Goal: Find specific page/section: Find specific page/section

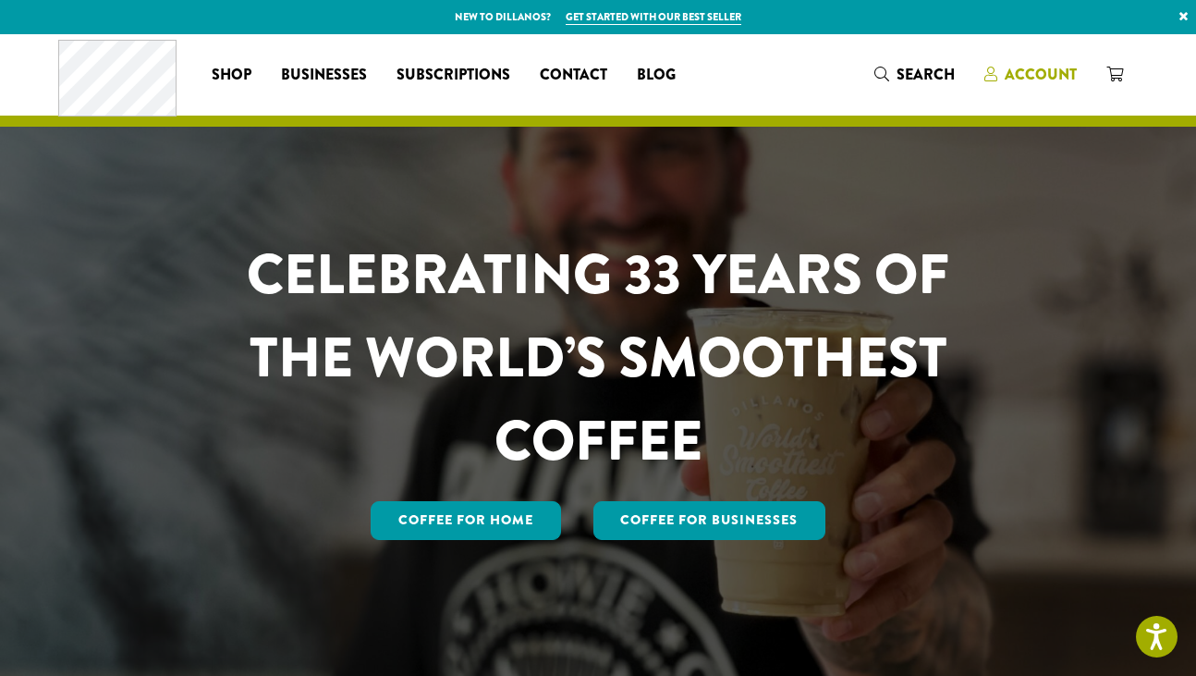
click at [1046, 73] on span "Account" at bounding box center [1041, 74] width 72 height 21
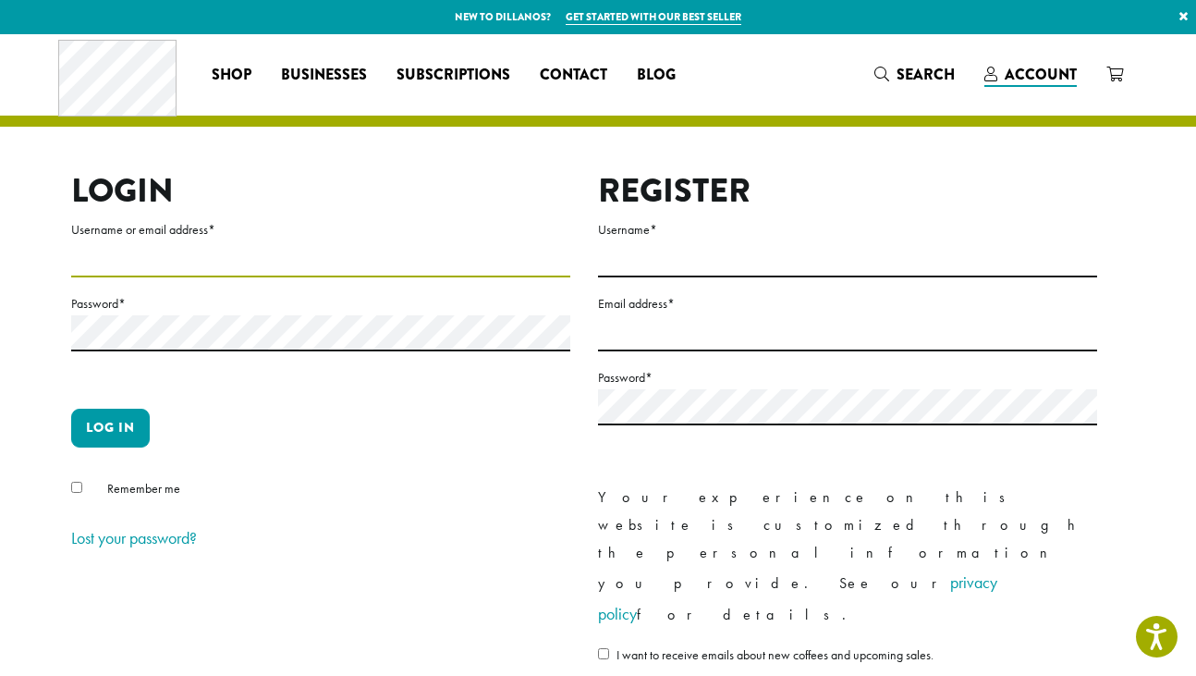
type input "**********"
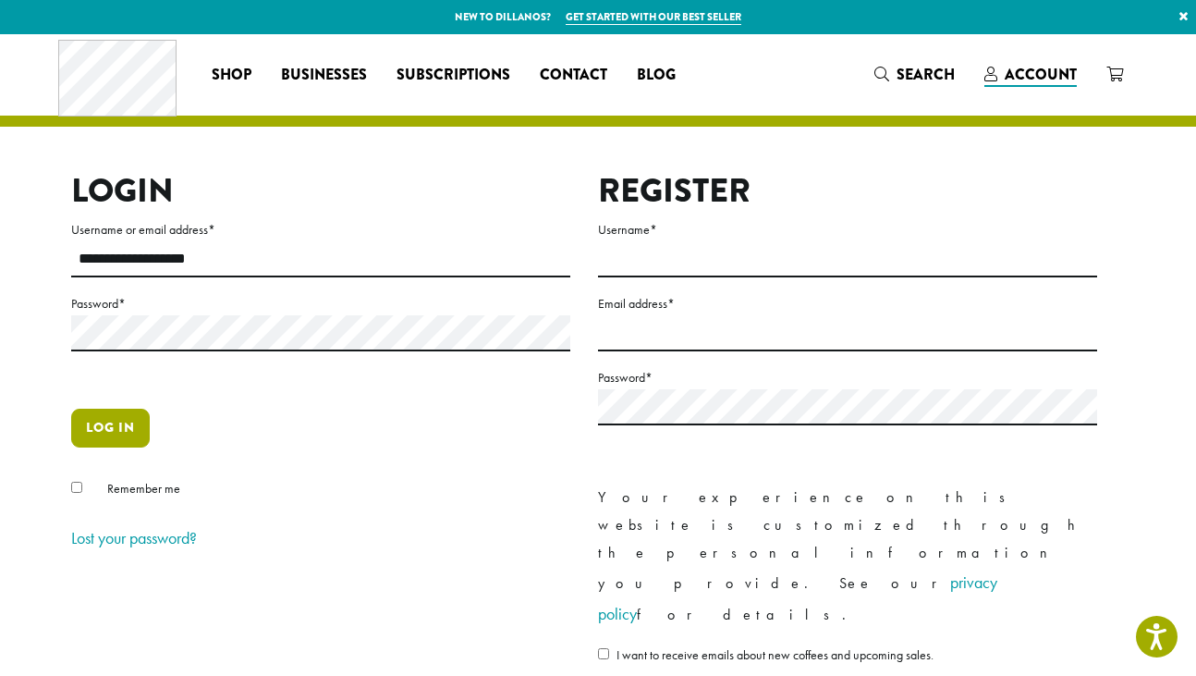
click at [99, 432] on button "Log in" at bounding box center [110, 428] width 79 height 39
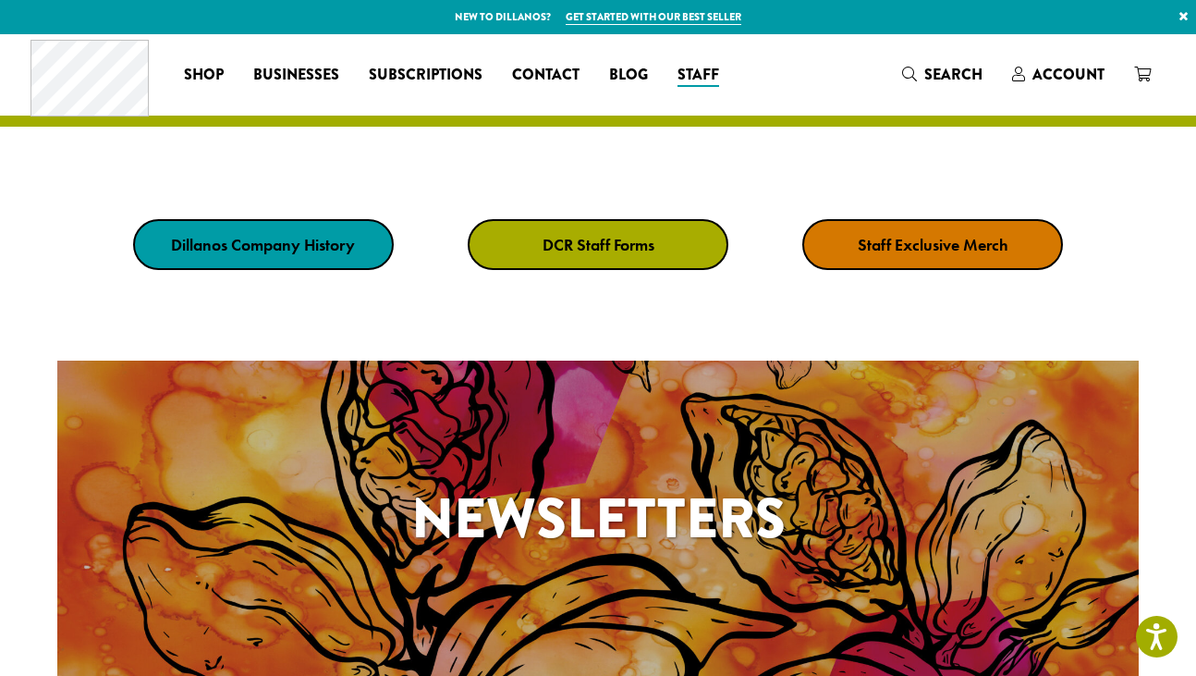
click at [623, 241] on strong "DCR Staff Forms" at bounding box center [599, 244] width 112 height 21
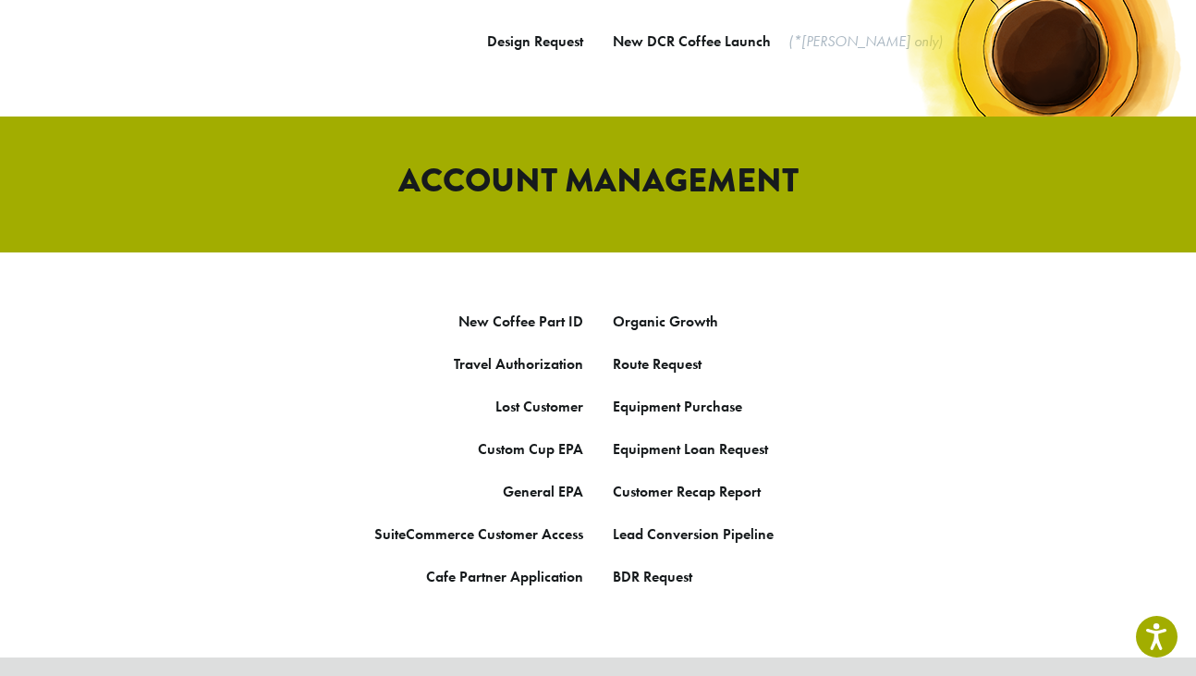
scroll to position [897, 0]
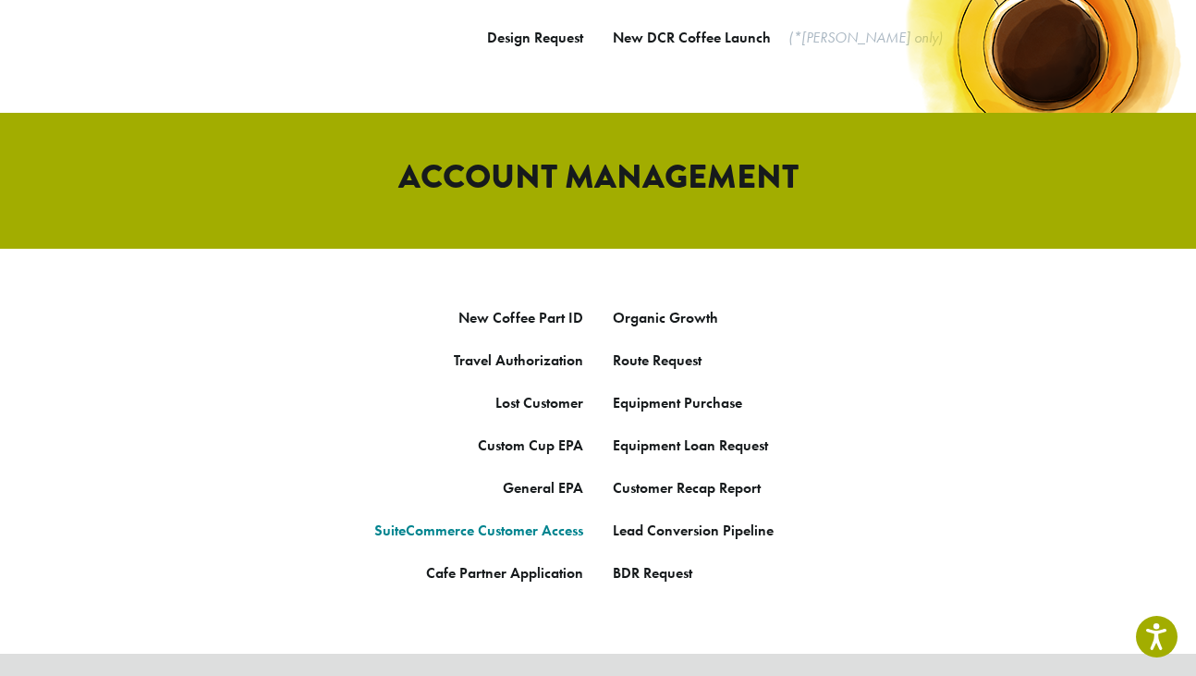
click at [531, 520] on link "SuiteCommerce Customer Access" at bounding box center [478, 529] width 209 height 19
